Goal: Task Accomplishment & Management: Complete application form

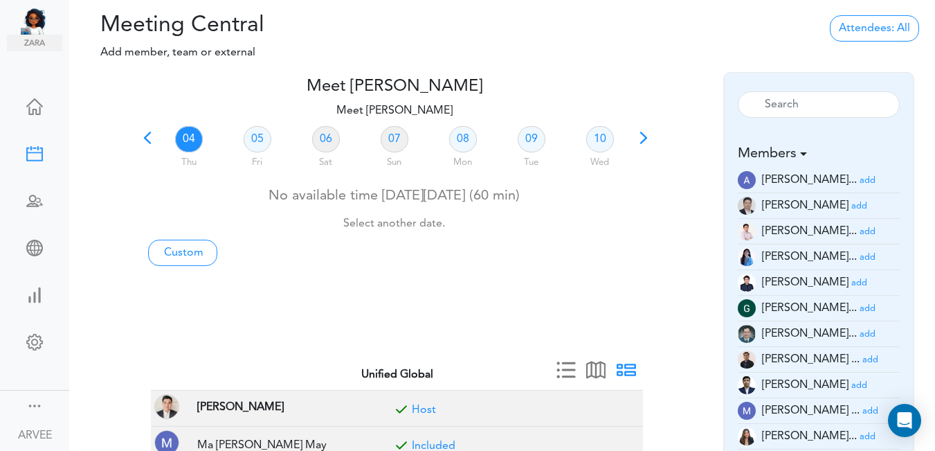
click at [146, 136] on span at bounding box center [147, 142] width 19 height 19
click at [530, 139] on link "02" at bounding box center [532, 139] width 28 height 26
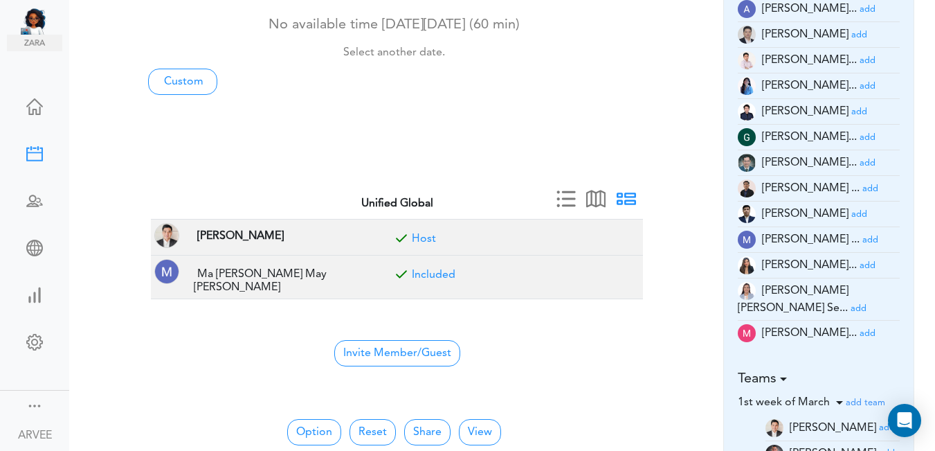
scroll to position [222, 0]
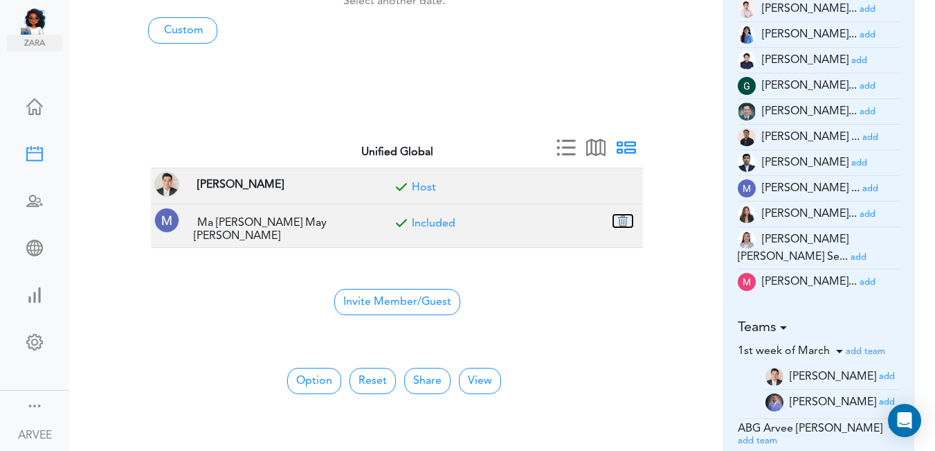
drag, startPoint x: 622, startPoint y: 215, endPoint x: 530, endPoint y: 73, distance: 169.2
click at [623, 215] on button "button" at bounding box center [622, 221] width 19 height 12
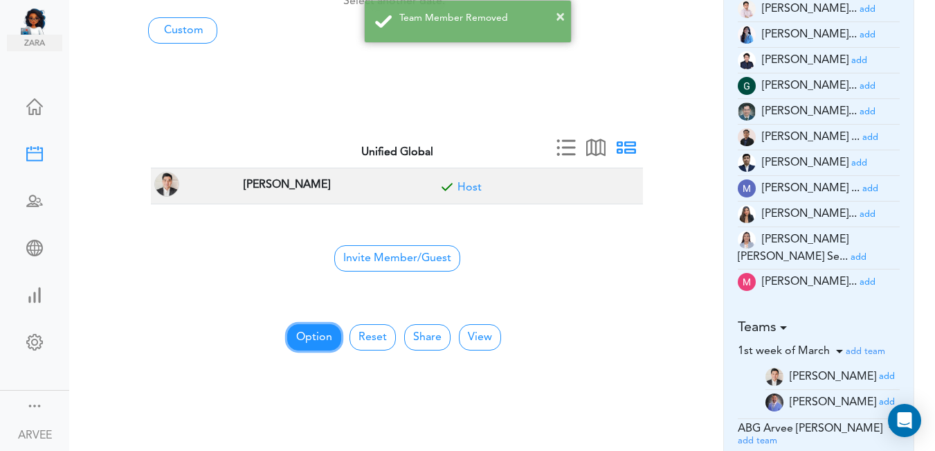
click at [313, 344] on button "Option" at bounding box center [314, 337] width 54 height 26
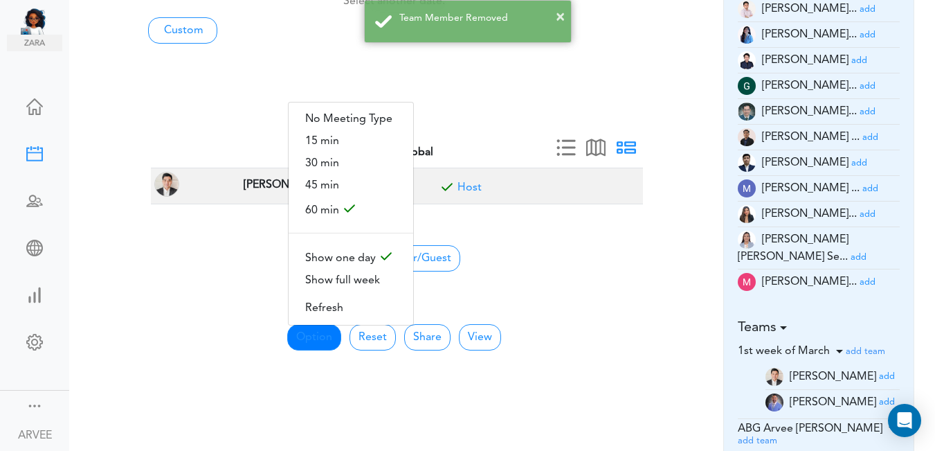
click at [644, 296] on div "Option No Meeting Type 15 min 30 min 45 min 60 min Show one day Show full week …" at bounding box center [394, 428] width 513 height 269
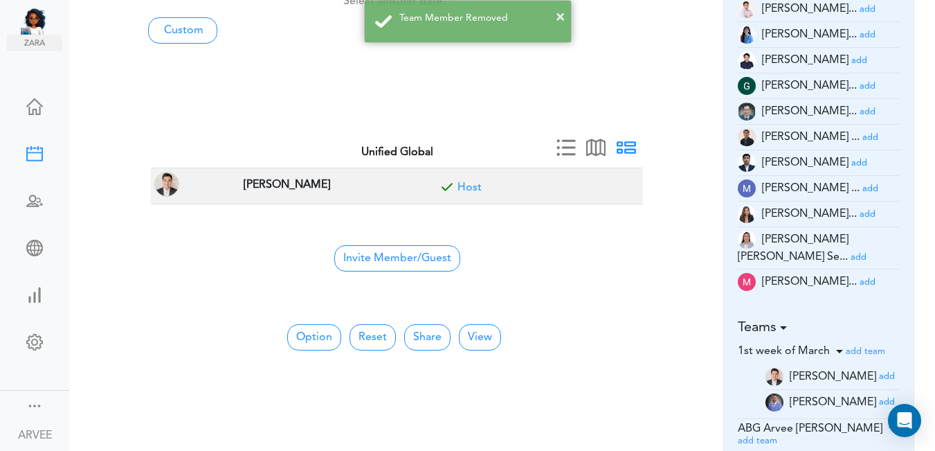
click at [845, 7] on div "× Team Member Removed" at bounding box center [467, 21] width 935 height 43
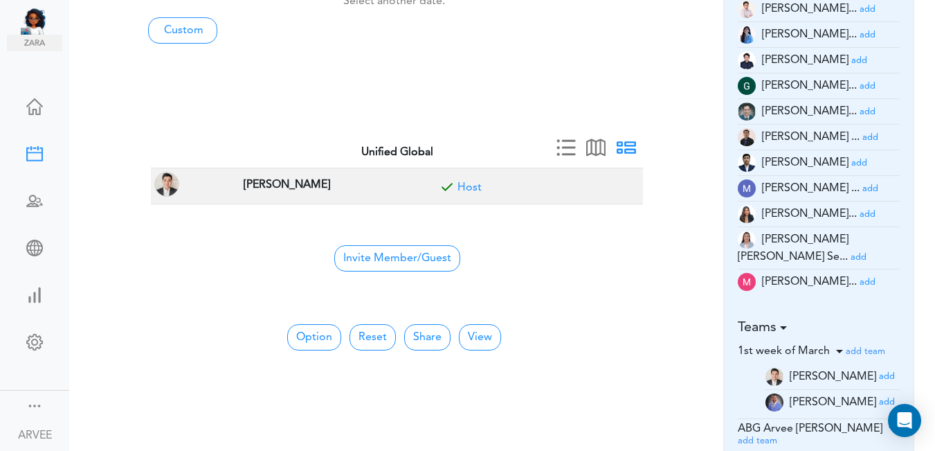
click at [860, 8] on small "add" at bounding box center [868, 9] width 16 height 9
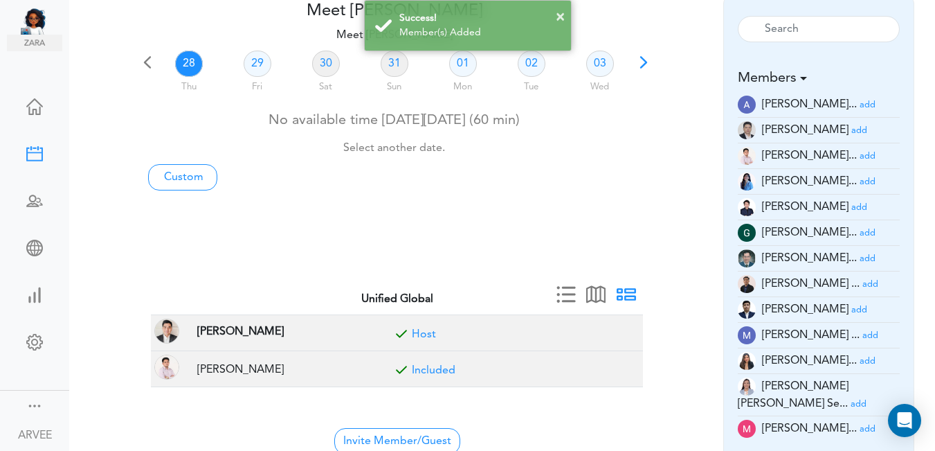
scroll to position [52, 0]
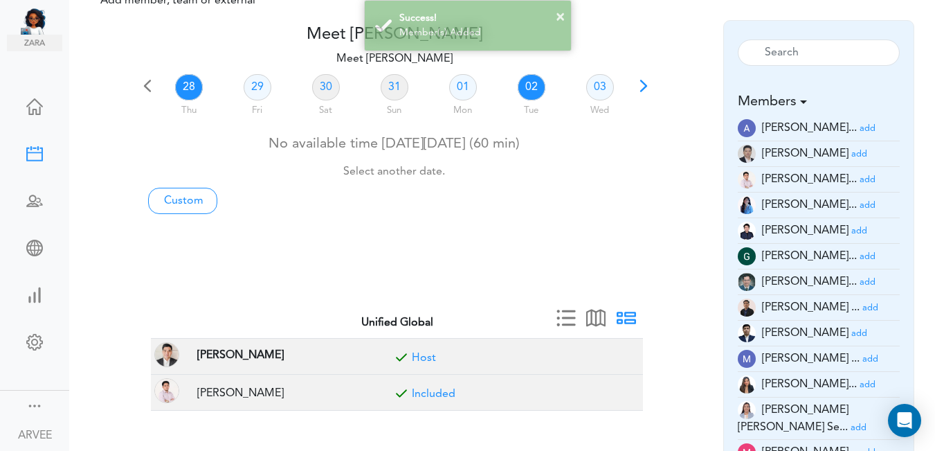
click at [525, 89] on link "02" at bounding box center [532, 87] width 28 height 26
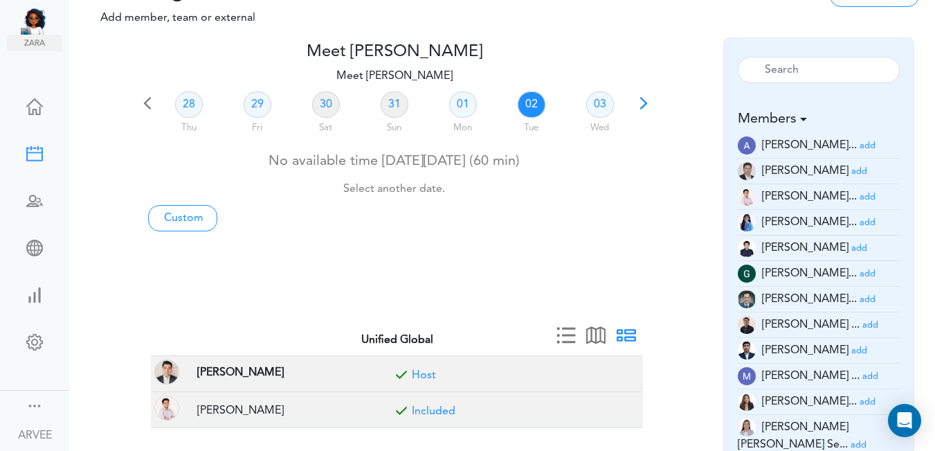
scroll to position [0, 0]
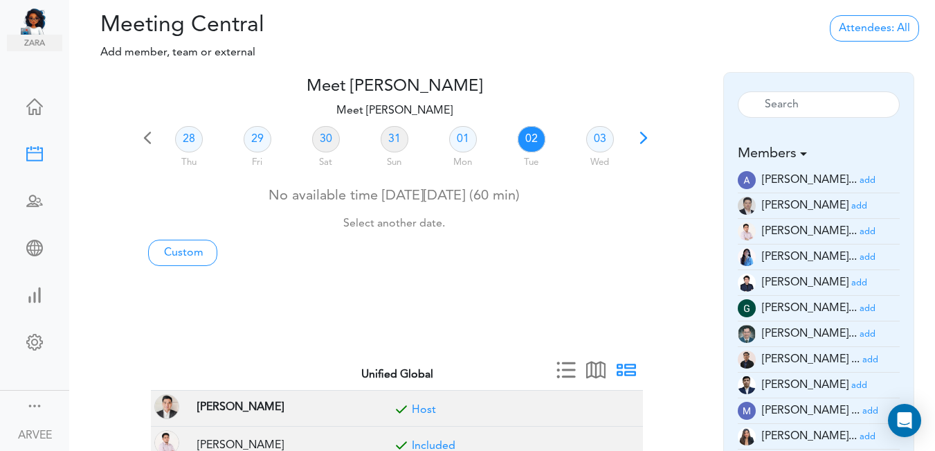
click at [530, 134] on link "02" at bounding box center [532, 139] width 28 height 26
click at [181, 255] on link "Custom" at bounding box center [182, 253] width 69 height 26
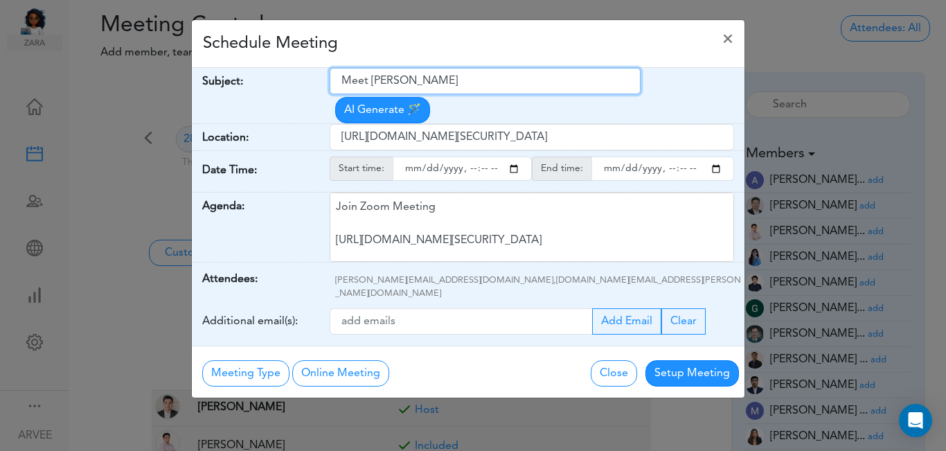
drag, startPoint x: 339, startPoint y: 79, endPoint x: 478, endPoint y: 66, distance: 140.5
click at [479, 66] on div "Schedule Meeting × Your Name: (required) [PERSON_NAME] Email: (required) [PERSO…" at bounding box center [468, 208] width 554 height 379
paste input "TWE x [PERSON_NAME]"
type input "TWE x [PERSON_NAME]"
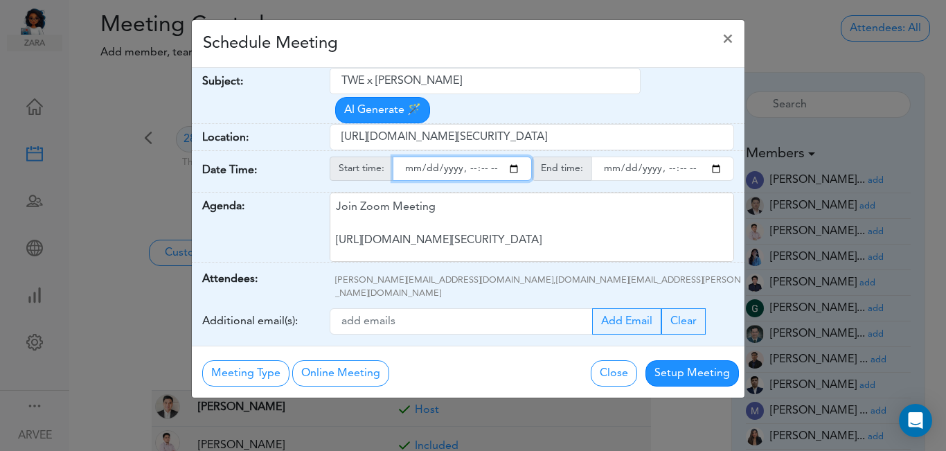
click at [514, 156] on input "starttime" at bounding box center [462, 168] width 139 height 24
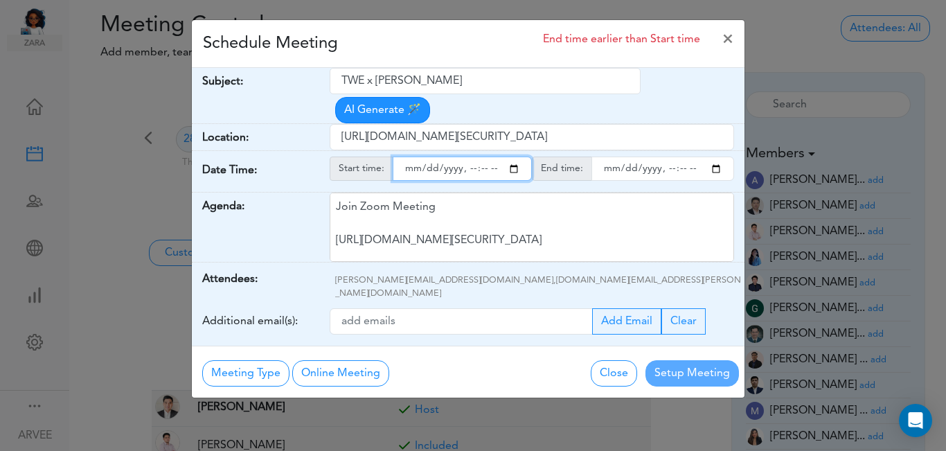
click at [468, 156] on input "starttime" at bounding box center [462, 168] width 139 height 24
type input "[DATE]T16:00"
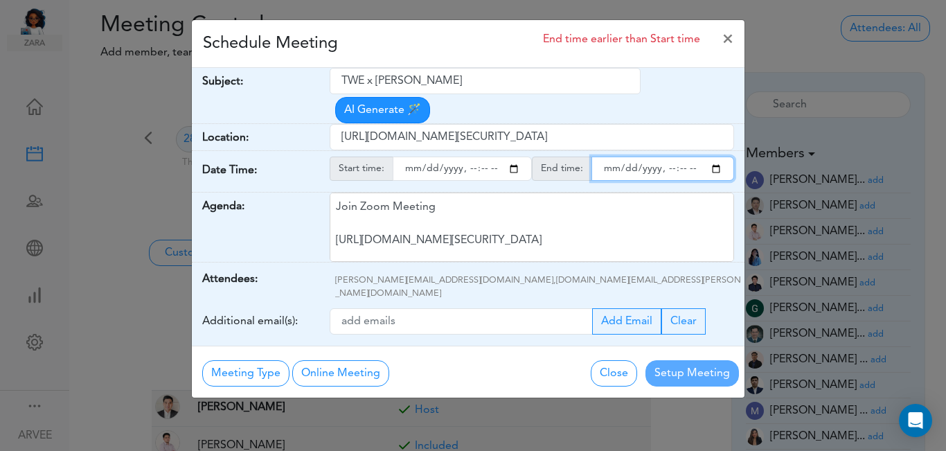
click at [713, 156] on input "endtime" at bounding box center [662, 168] width 143 height 24
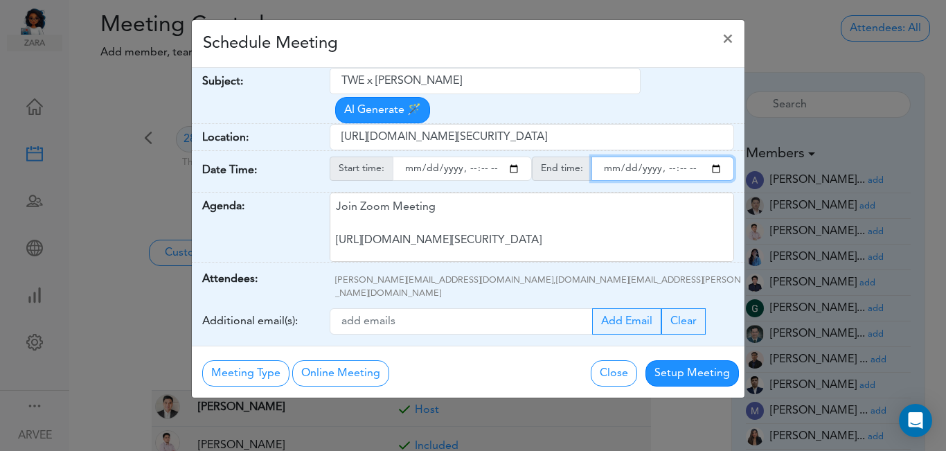
click at [679, 156] on input "endtime" at bounding box center [662, 168] width 143 height 24
type input "[DATE]T17:09"
click at [679, 156] on input "endtime" at bounding box center [662, 168] width 143 height 24
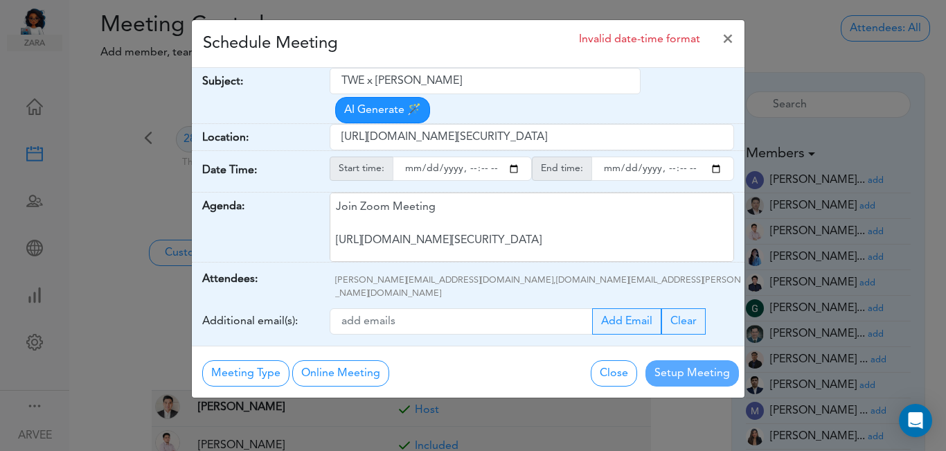
click at [483, 45] on div "Schedule Meeting Invalid date-time format ×" at bounding box center [468, 44] width 552 height 48
click at [692, 156] on input "endtime" at bounding box center [662, 168] width 143 height 24
click at [714, 156] on input "endtime" at bounding box center [662, 168] width 143 height 24
click at [682, 156] on input "endtime" at bounding box center [662, 168] width 143 height 24
click at [681, 156] on input "endtime" at bounding box center [662, 168] width 143 height 24
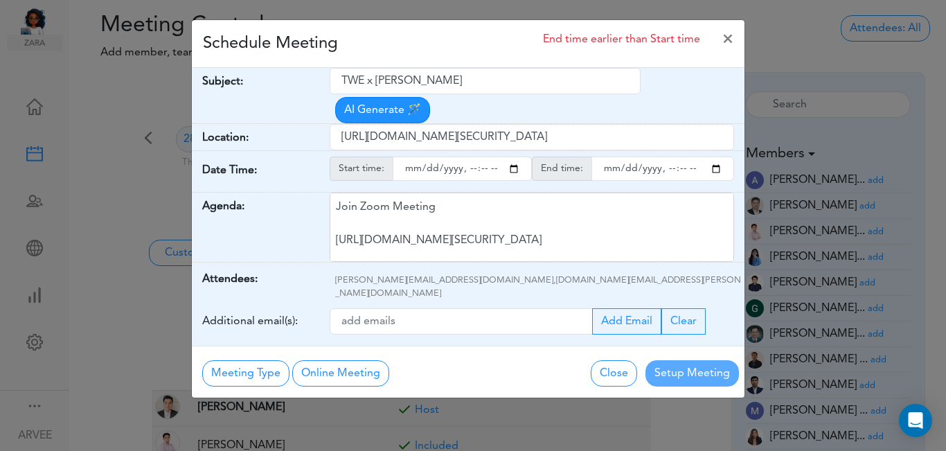
click at [449, 51] on div "Schedule Meeting End time earlier than Start time ×" at bounding box center [468, 44] width 552 height 48
click at [717, 156] on input "endtime" at bounding box center [662, 168] width 143 height 24
type input "[DATE]T17:00"
click at [485, 39] on div "Schedule Meeting End time earlier than Start time ×" at bounding box center [468, 44] width 552 height 48
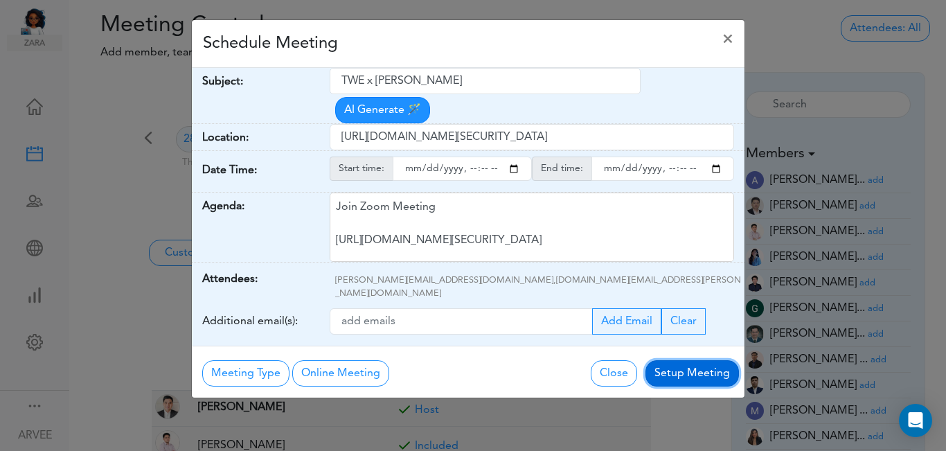
click at [689, 360] on button "Setup Meeting" at bounding box center [691, 373] width 93 height 26
